Goal: Transaction & Acquisition: Purchase product/service

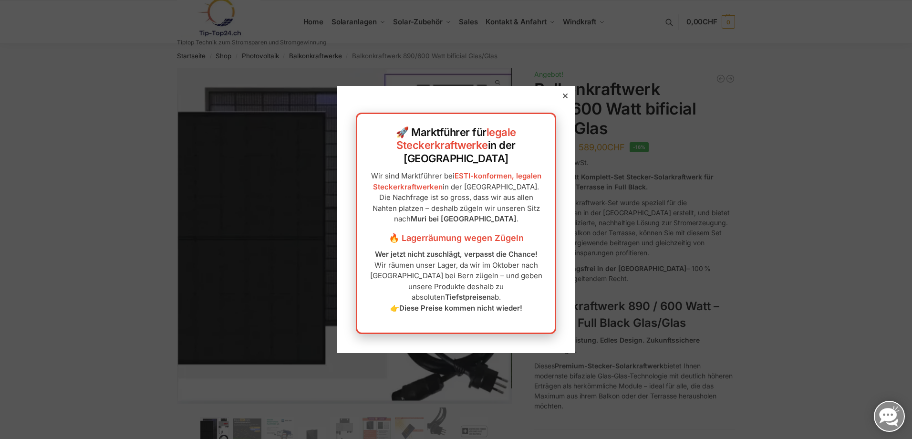
click at [561, 100] on div at bounding box center [565, 96] width 9 height 9
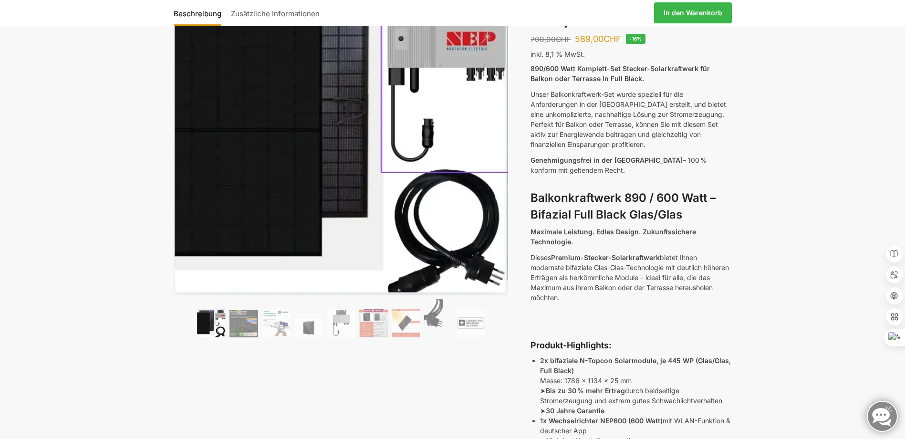
scroll to position [95, 0]
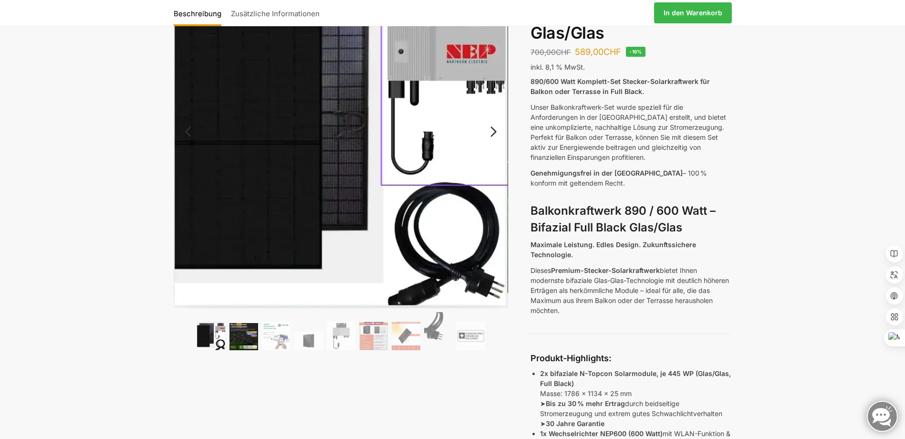
click at [240, 338] on img at bounding box center [244, 336] width 29 height 27
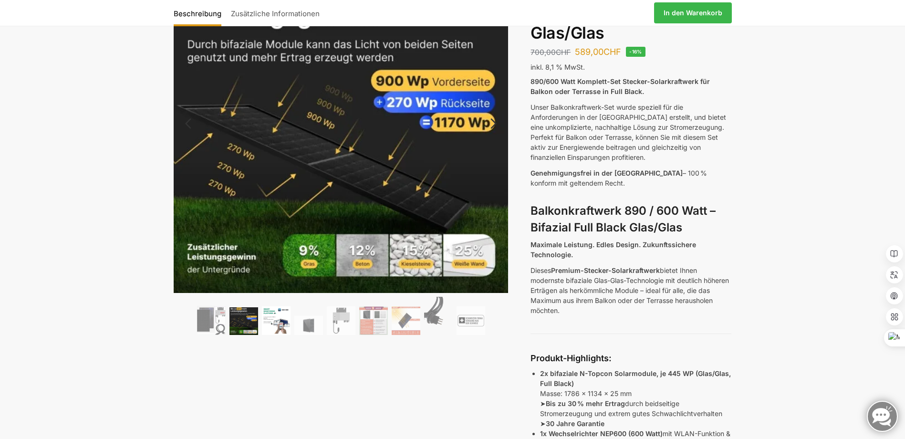
click at [279, 325] on img at bounding box center [276, 320] width 29 height 29
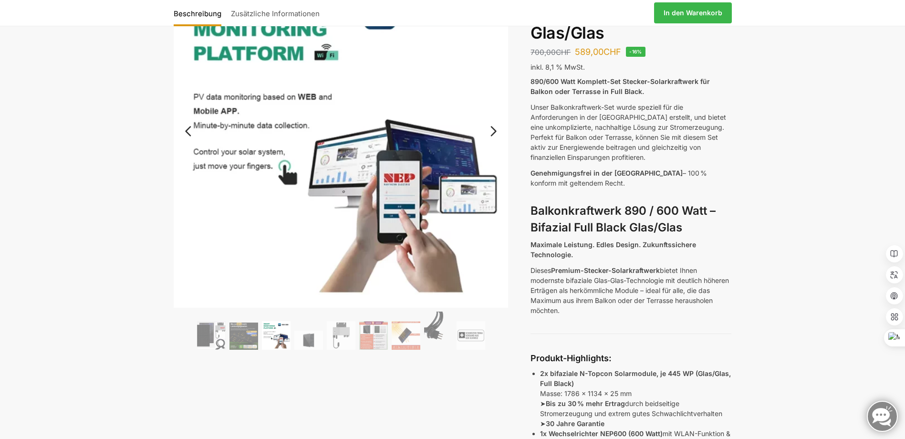
click at [275, 334] on img at bounding box center [276, 335] width 29 height 29
click at [311, 337] on img at bounding box center [308, 340] width 29 height 19
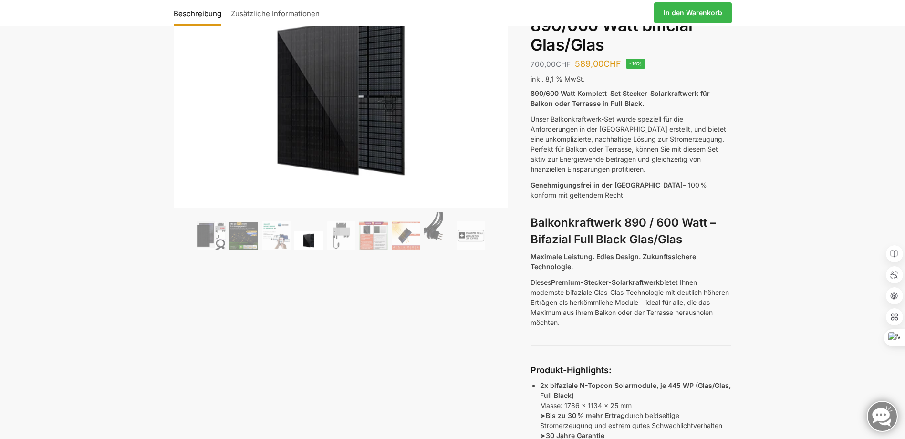
scroll to position [48, 0]
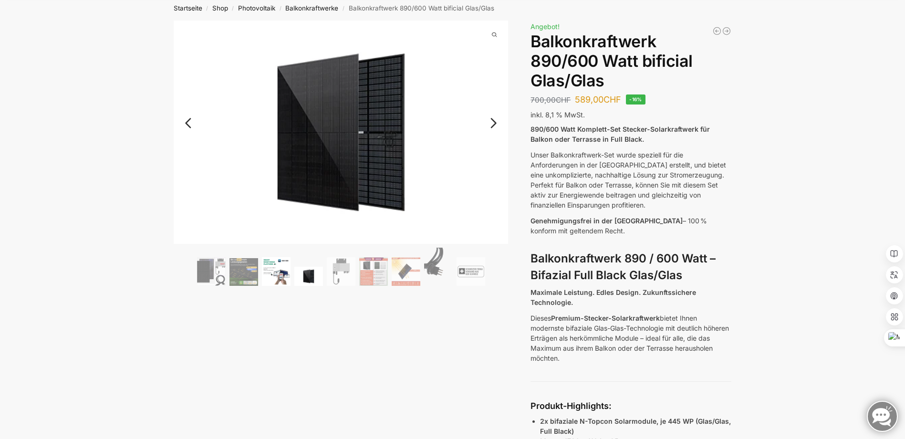
click at [278, 276] on img at bounding box center [276, 271] width 29 height 29
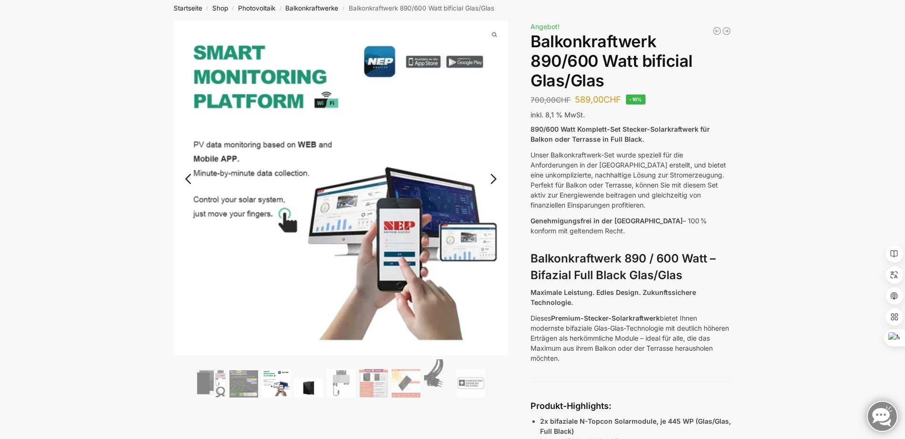
click at [308, 387] on img at bounding box center [308, 387] width 29 height 19
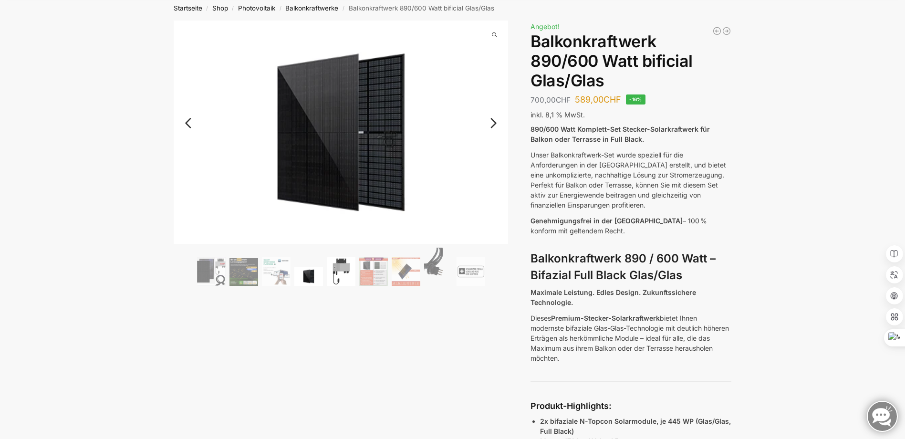
click at [340, 283] on img at bounding box center [341, 271] width 29 height 29
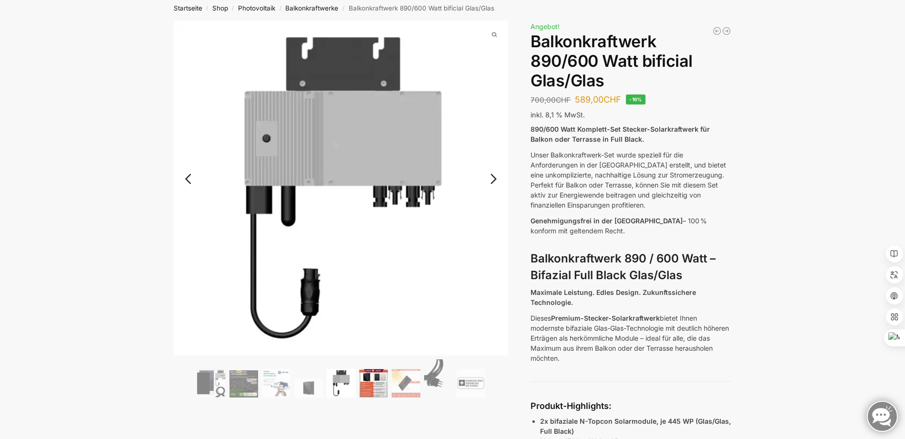
click at [373, 383] on img at bounding box center [373, 383] width 29 height 29
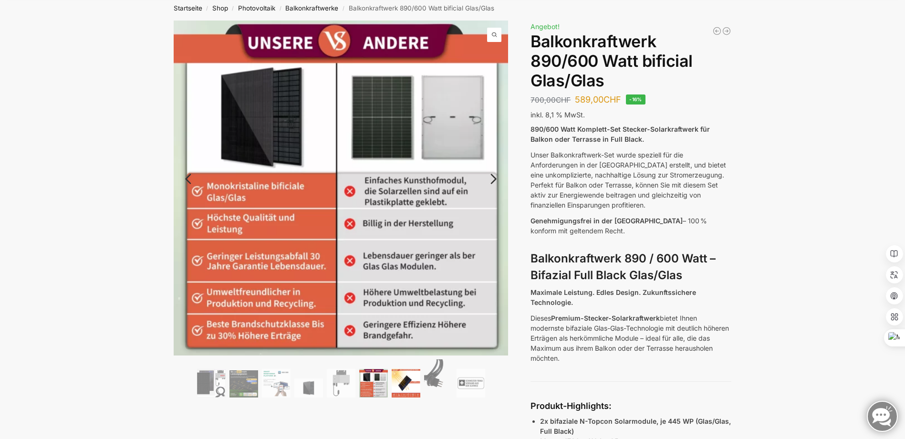
click at [402, 374] on img at bounding box center [406, 383] width 29 height 29
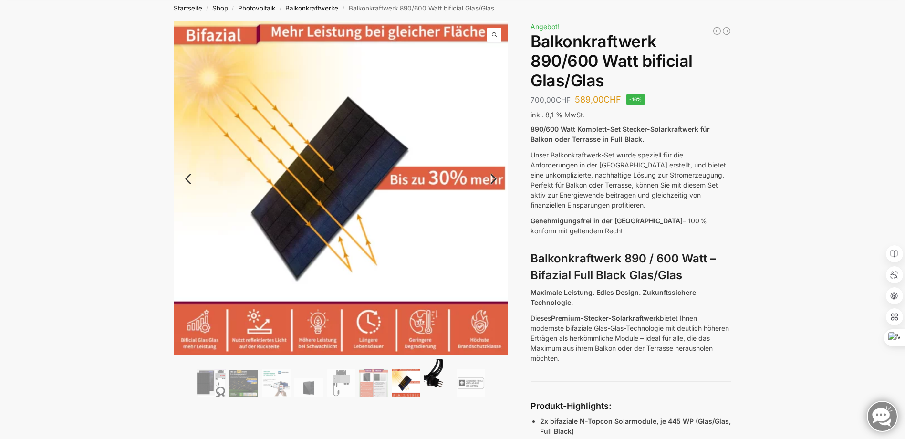
click at [434, 379] on img at bounding box center [438, 378] width 29 height 38
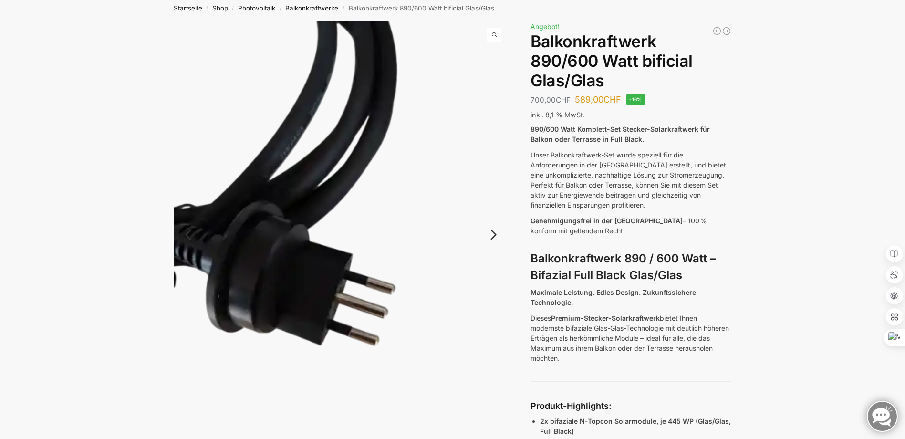
scroll to position [0, 0]
